Goal: Information Seeking & Learning: Learn about a topic

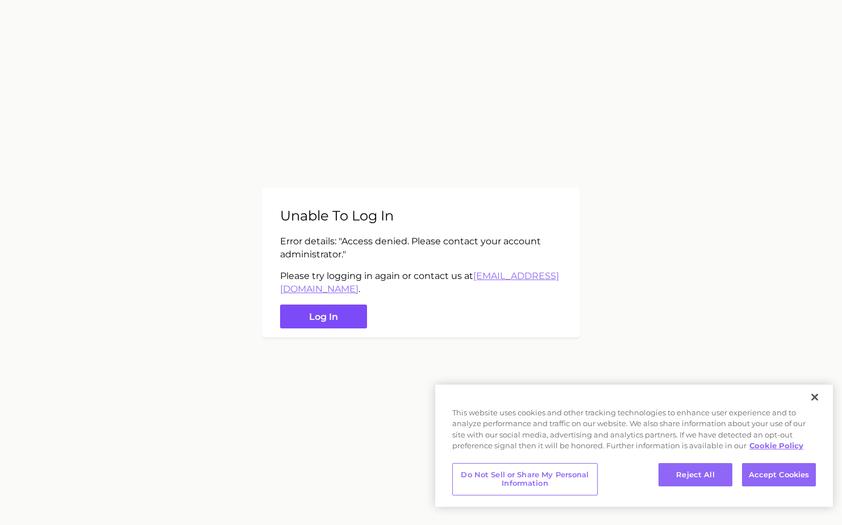
click at [340, 318] on button "Log in" at bounding box center [323, 317] width 87 height 24
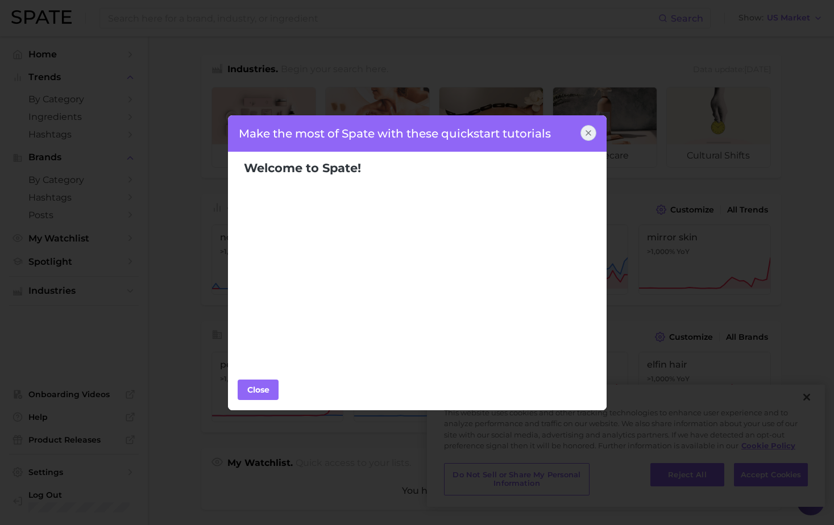
click at [592, 132] on icon at bounding box center [588, 132] width 9 height 9
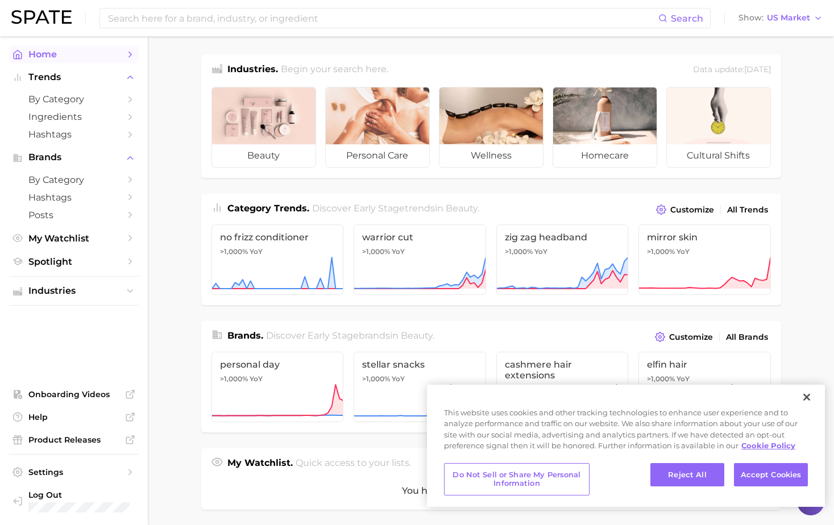
click at [53, 56] on span "Home" at bounding box center [73, 54] width 91 height 11
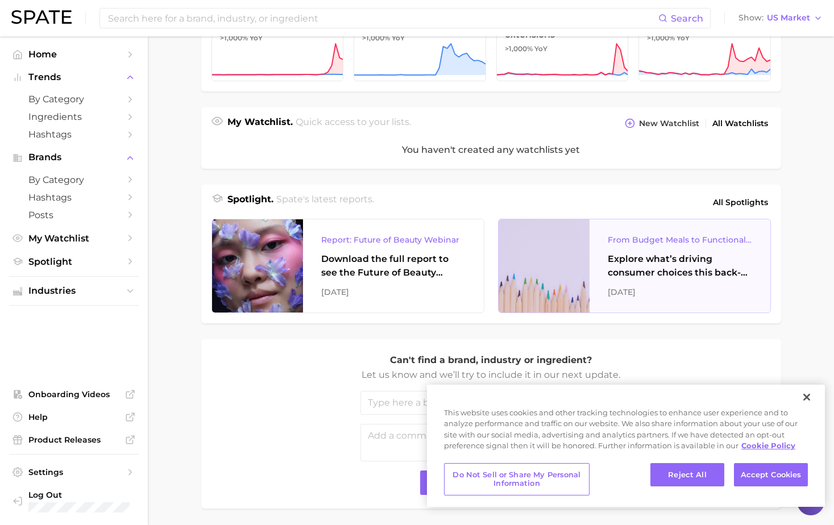
scroll to position [381, 0]
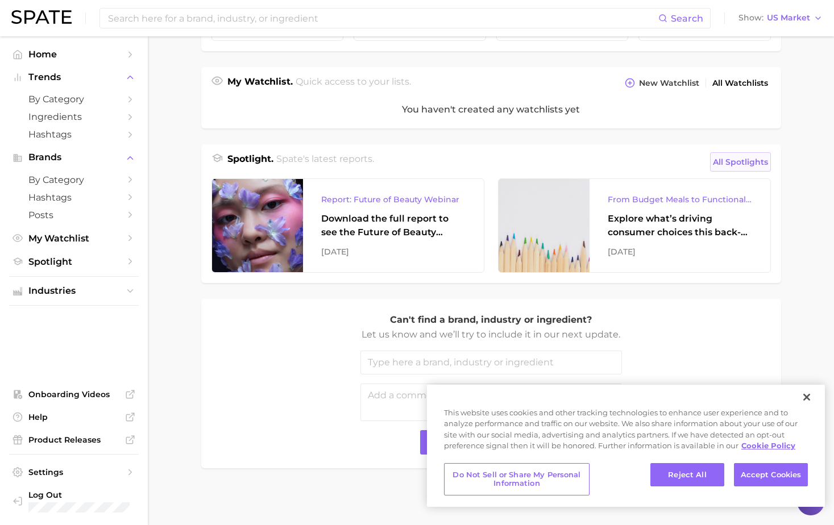
click at [741, 158] on span "All Spotlights" at bounding box center [740, 162] width 55 height 14
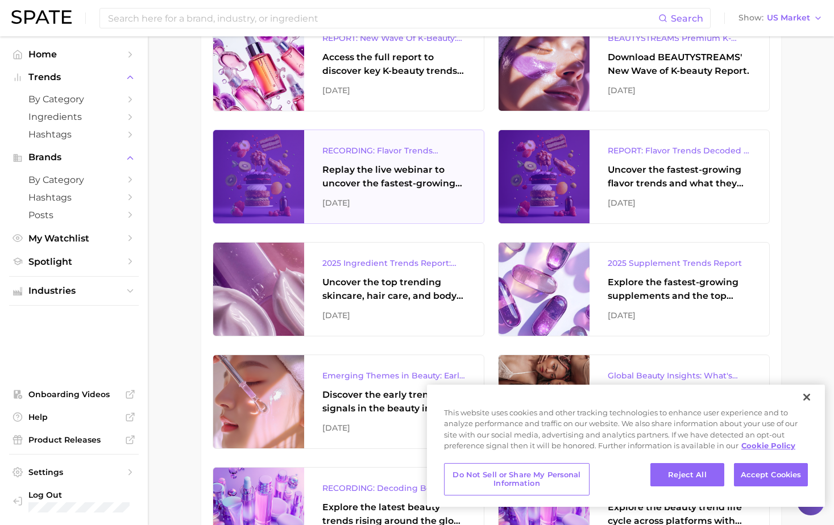
scroll to position [625, 0]
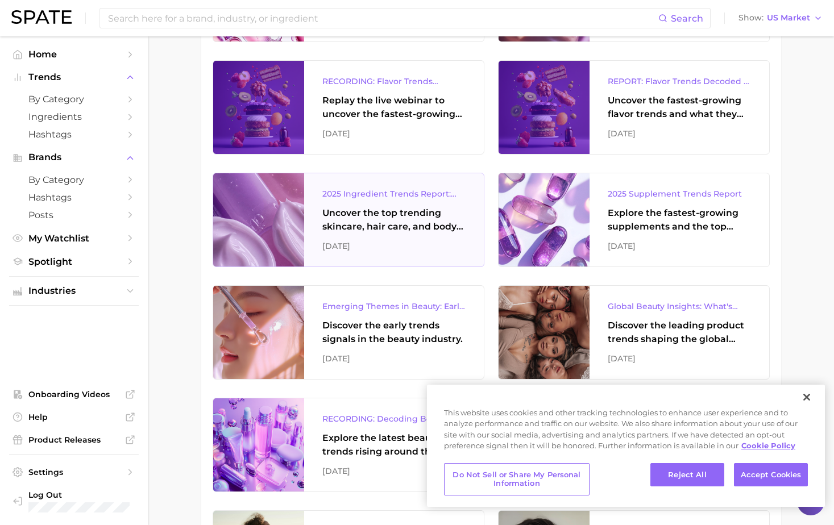
click at [398, 219] on div "Uncover the top trending skincare, hair care, and body care ingredients capturi…" at bounding box center [393, 219] width 143 height 27
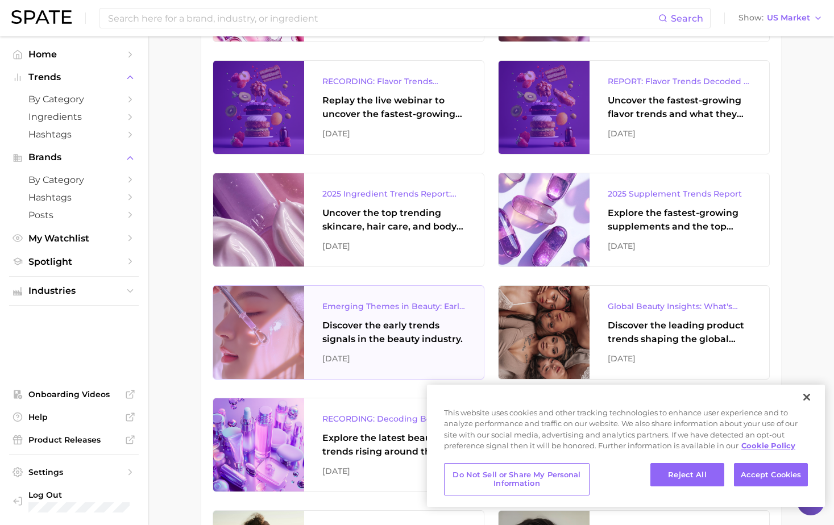
click at [405, 313] on div "Emerging Themes in Beauty: Early Trend Signals with Big Potential" at bounding box center [393, 307] width 143 height 14
click at [417, 321] on div "Discover the early trends signals in the beauty industry." at bounding box center [393, 332] width 143 height 27
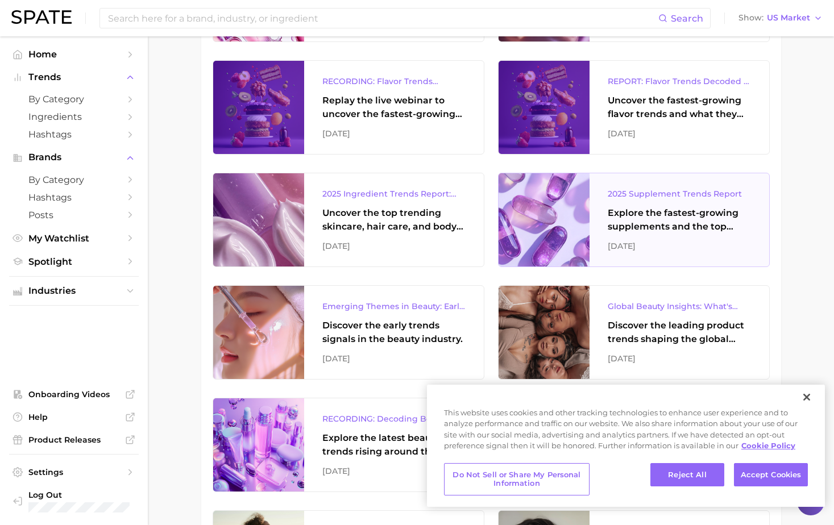
click at [647, 225] on div "Explore the fastest-growing supplements and the top wellness concerns driving c…" at bounding box center [679, 219] width 143 height 27
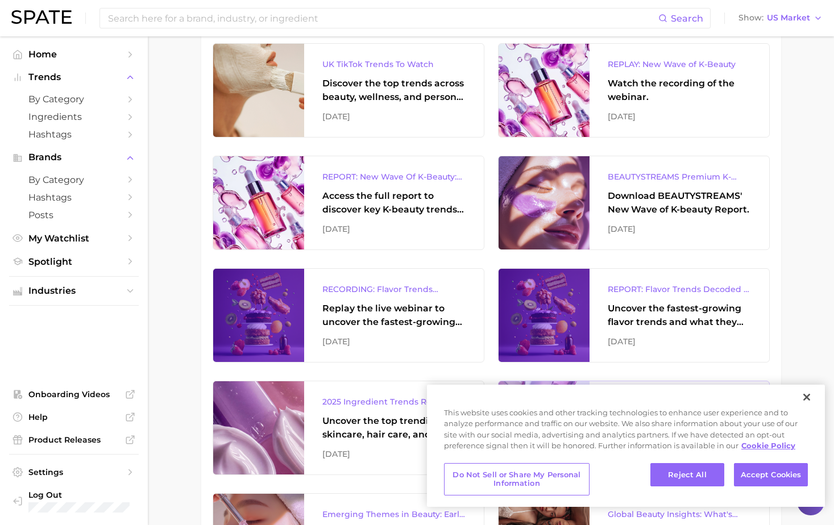
scroll to position [398, 0]
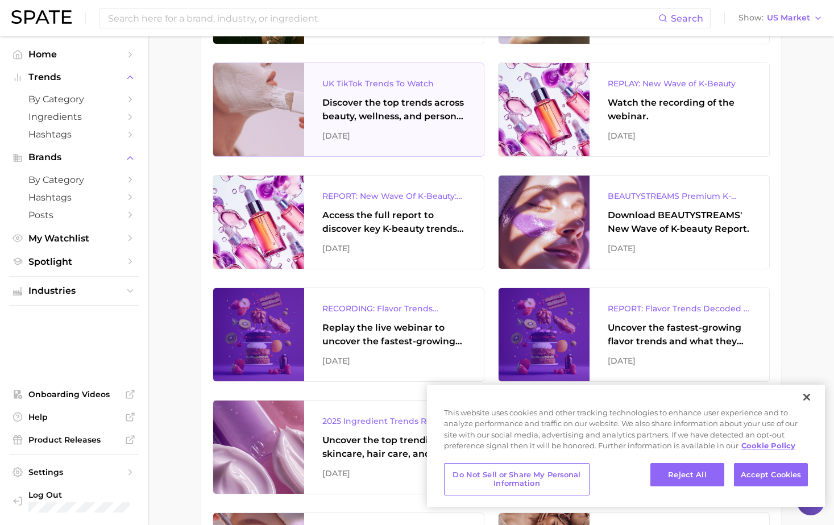
click at [389, 131] on div "July 2025" at bounding box center [393, 136] width 143 height 14
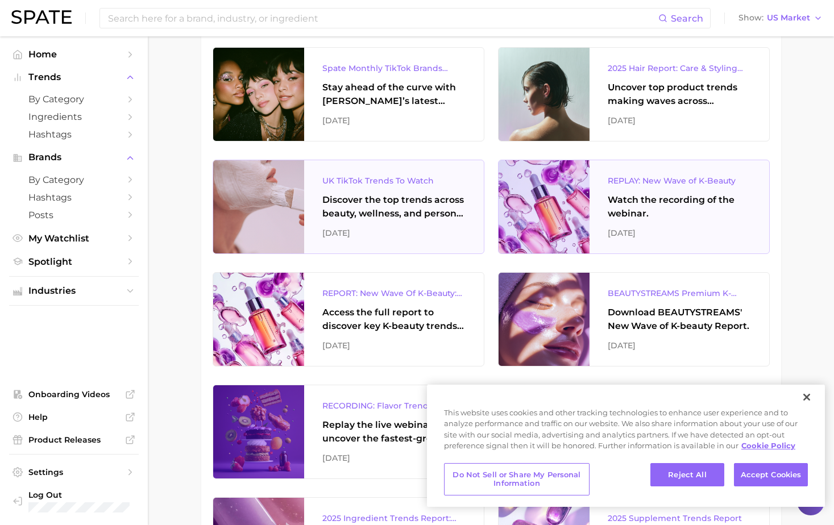
scroll to position [284, 0]
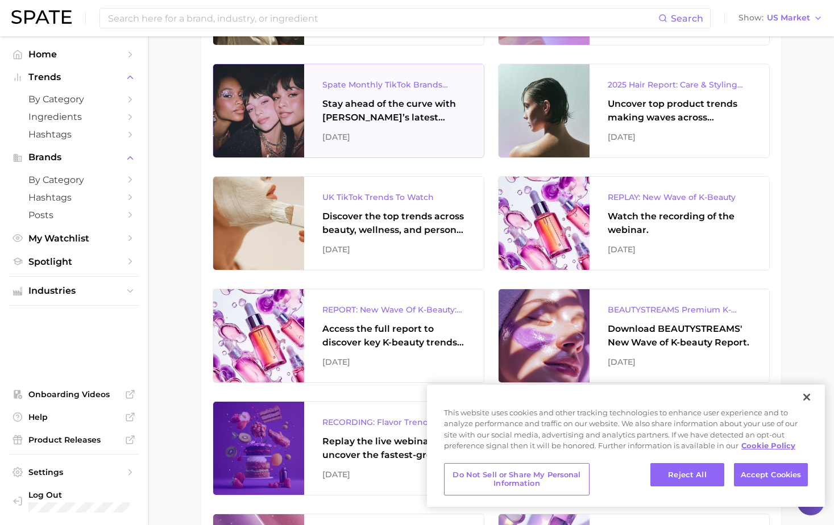
click at [437, 127] on div "Spate Monthly TikTok Brands Tracker Stay ahead of the curve with Spate’s latest…" at bounding box center [394, 110] width 180 height 93
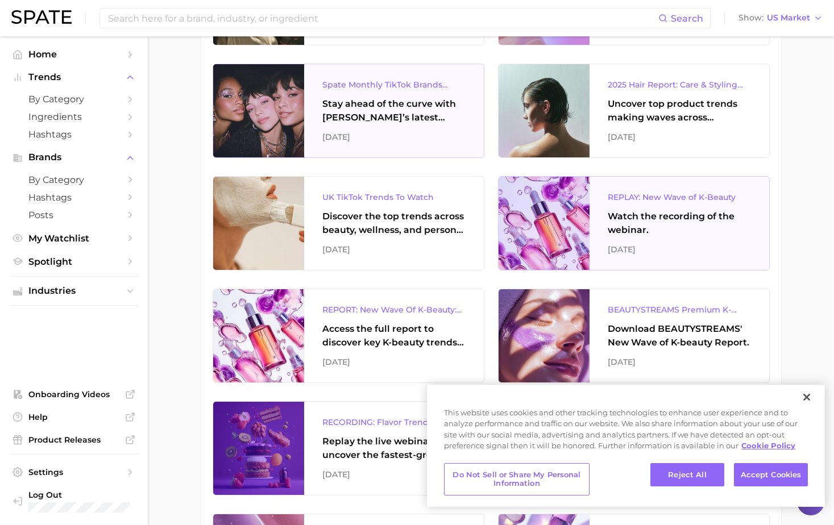
scroll to position [0, 0]
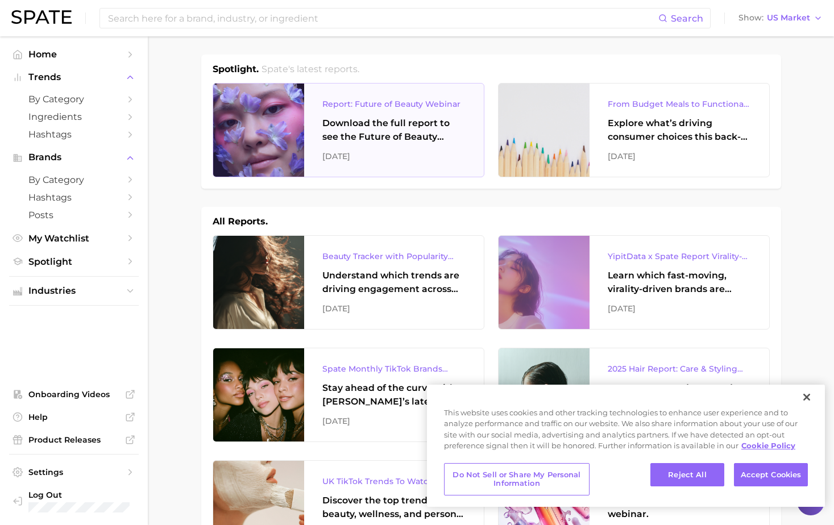
click at [416, 139] on div "Download the full report to see the Future of Beauty trends we unpacked during …" at bounding box center [393, 130] width 143 height 27
click at [419, 158] on div "September 2025" at bounding box center [393, 157] width 143 height 14
